Goal: Task Accomplishment & Management: Manage account settings

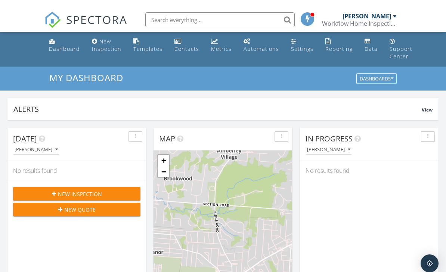
scroll to position [681, 447]
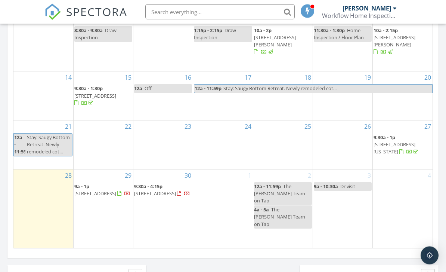
scroll to position [453, 0]
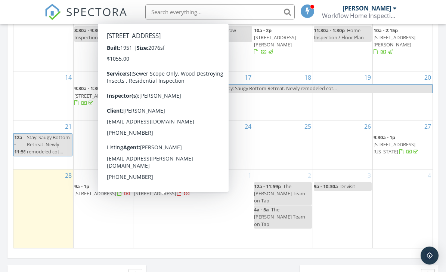
click at [154, 197] on span "[STREET_ADDRESS]" at bounding box center [155, 193] width 42 height 7
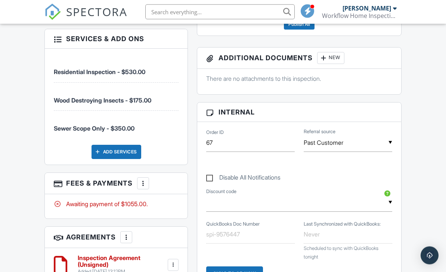
scroll to position [489, 0]
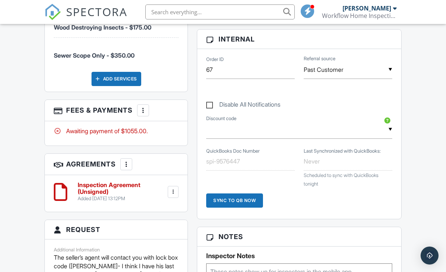
click at [145, 127] on div "Awaiting payment of $1055.00." at bounding box center [116, 131] width 125 height 8
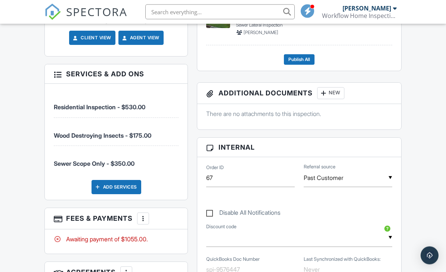
scroll to position [351, 0]
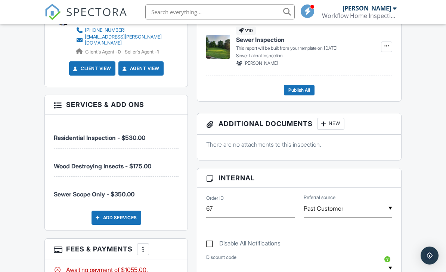
click at [355, 242] on div "Disable All Notifications" at bounding box center [299, 239] width 195 height 28
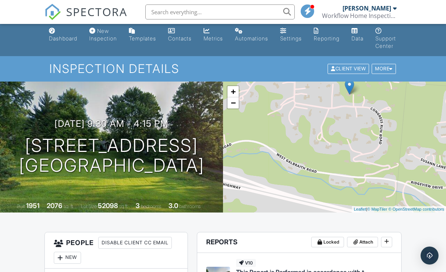
scroll to position [0, 0]
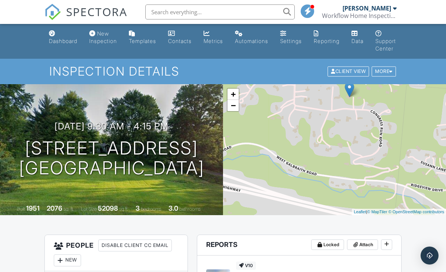
click at [425, 174] on div "+ − Leaflet | © MapTiler © OpenStreetMap contributors" at bounding box center [334, 149] width 223 height 131
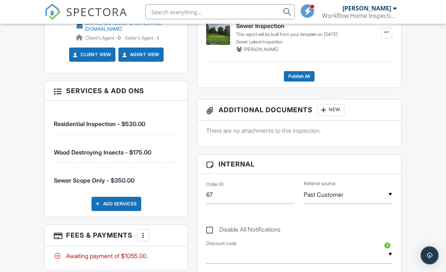
scroll to position [364, 0]
click at [149, 229] on div "More" at bounding box center [143, 235] width 12 height 12
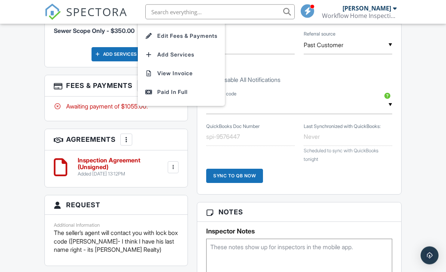
scroll to position [523, 0]
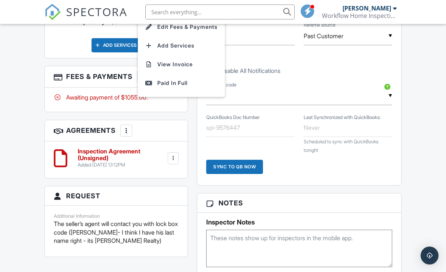
click at [354, 215] on div "Inspector Notes" at bounding box center [299, 240] width 204 height 54
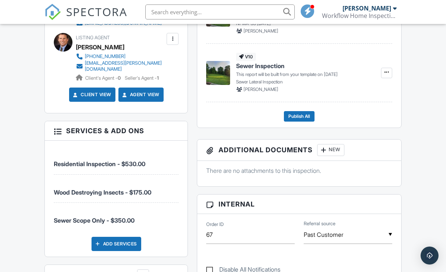
scroll to position [324, 0]
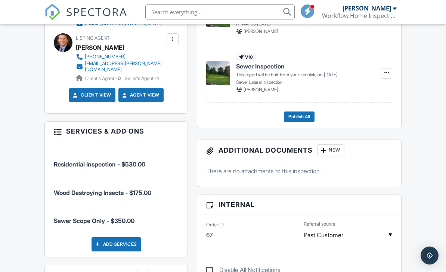
click at [61, 127] on div at bounding box center [57, 130] width 7 height 7
click at [171, 130] on h3 "Services & Add ons" at bounding box center [116, 130] width 143 height 19
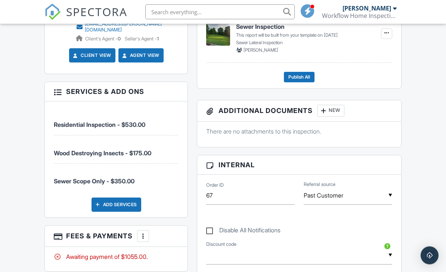
scroll to position [381, 0]
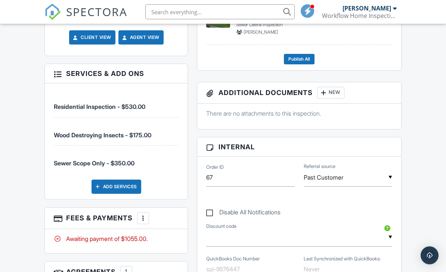
click at [128, 180] on div "Add Services" at bounding box center [117, 187] width 50 height 14
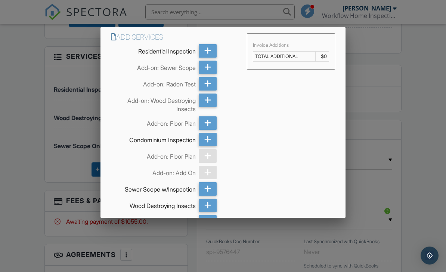
scroll to position [0, 0]
click at [208, 69] on icon at bounding box center [207, 67] width 7 height 13
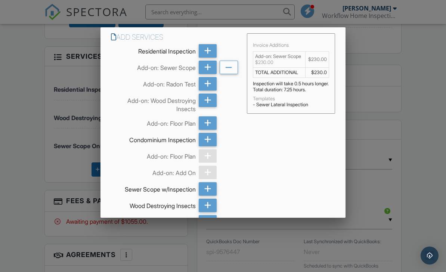
click at [207, 68] on icon at bounding box center [207, 67] width 7 height 13
click at [231, 68] on icon at bounding box center [228, 67] width 7 height 13
click at [230, 67] on icon at bounding box center [228, 67] width 7 height 13
click at [282, 266] on div at bounding box center [223, 133] width 446 height 340
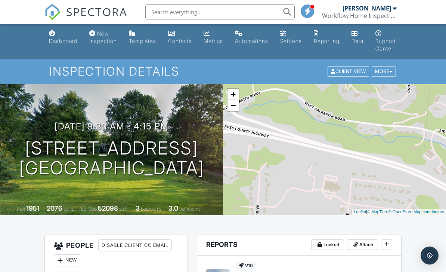
click at [81, 2] on div "SPECTORA" at bounding box center [85, 12] width 83 height 24
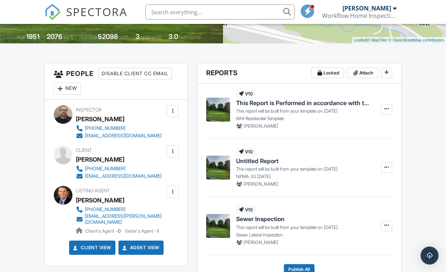
scroll to position [149, 0]
